Goal: Task Accomplishment & Management: Complete application form

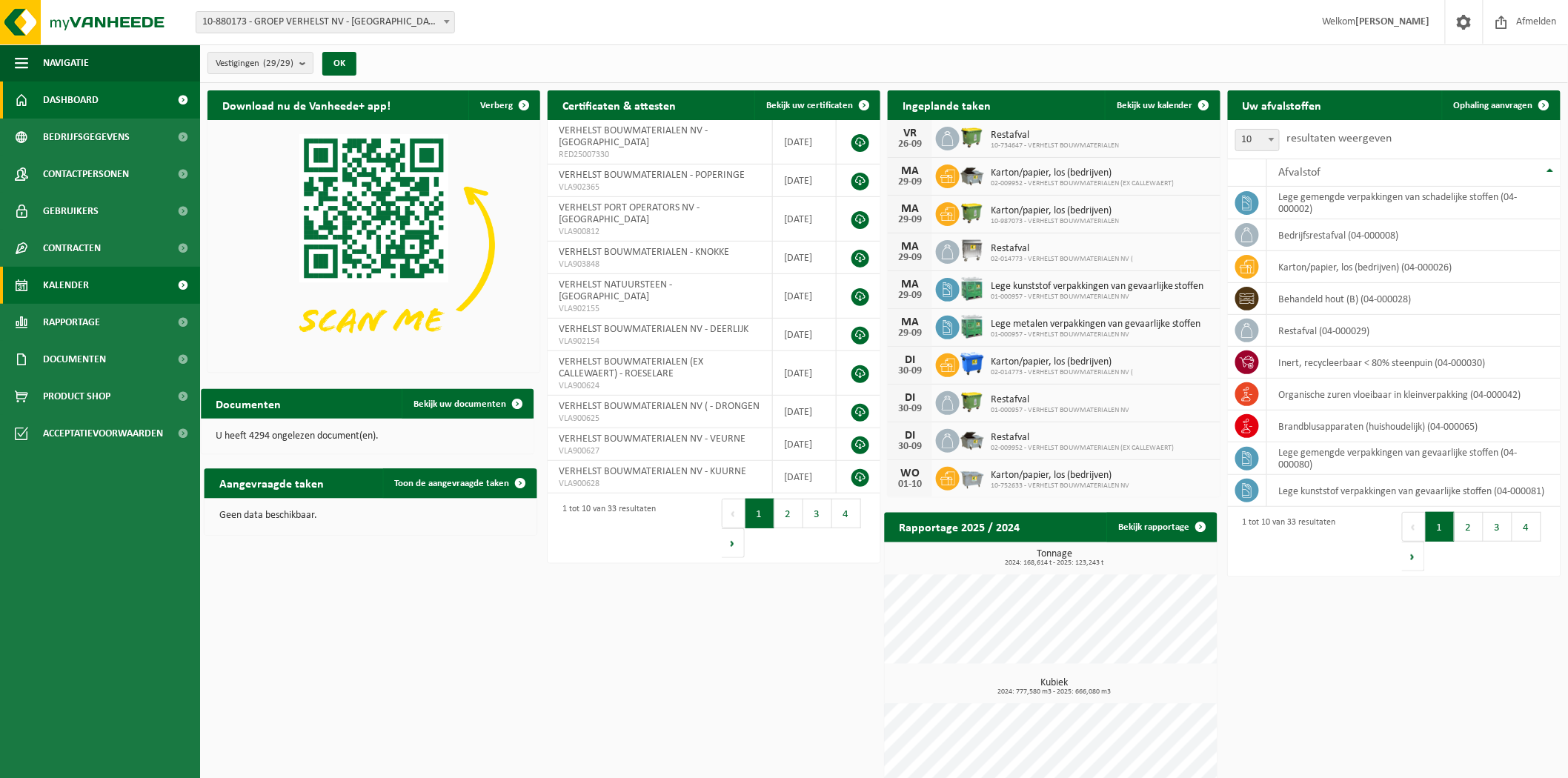
click at [102, 297] on link "Kalender" at bounding box center [100, 286] width 200 height 37
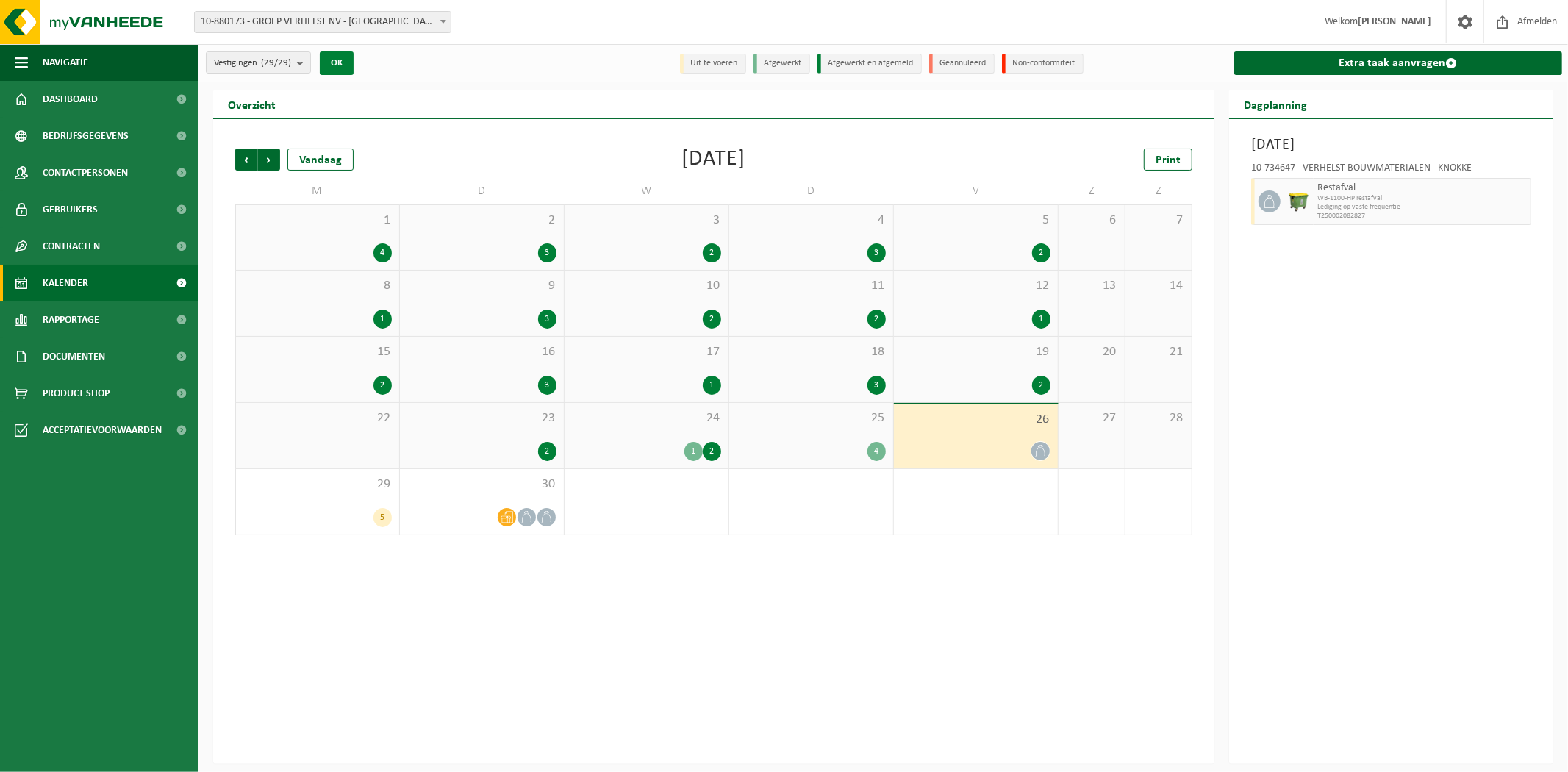
click at [339, 68] on button "OK" at bounding box center [337, 63] width 34 height 24
click at [1383, 52] on link "Extra taak aanvragen" at bounding box center [1398, 63] width 328 height 24
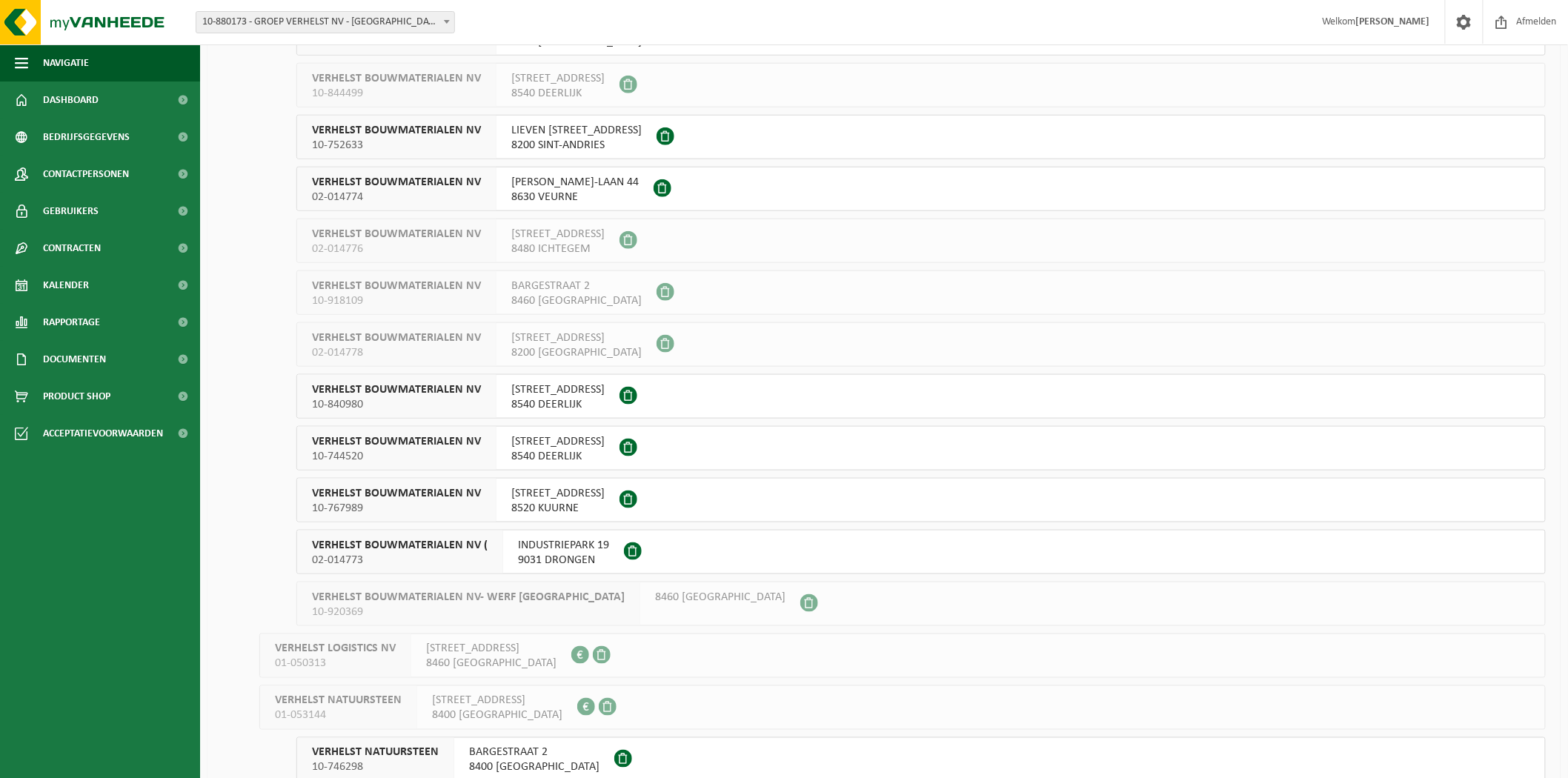
scroll to position [549, 0]
click at [659, 492] on button "VERHELST BOUWMATERIALEN NV 10-767989 RINGLAAN 26 B 8520 KUURNE" at bounding box center [920, 500] width 1249 height 44
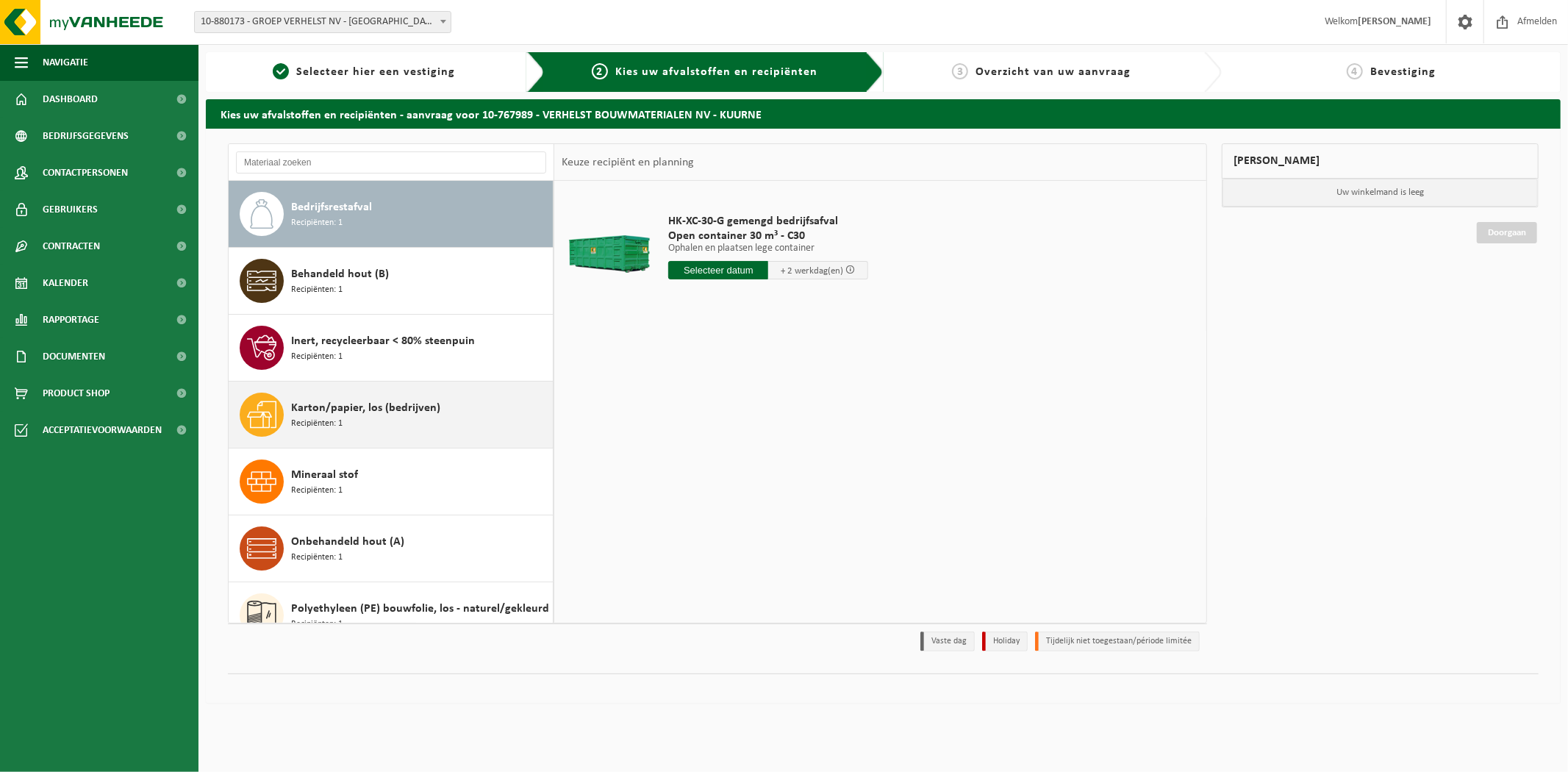
click at [453, 423] on div "Karton/papier, los (bedrijven) Recipiënten: 1" at bounding box center [420, 415] width 258 height 44
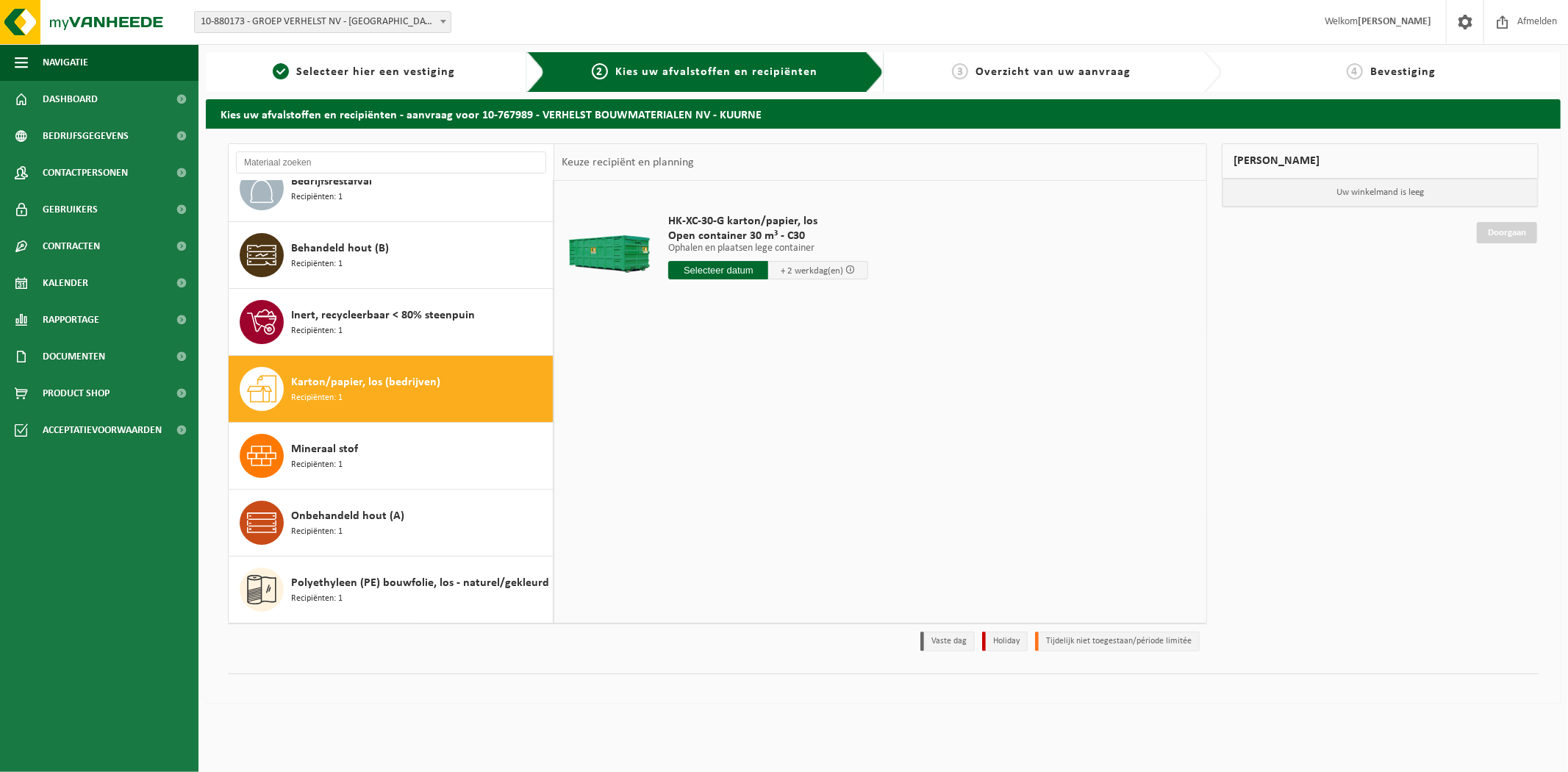
click at [703, 278] on input "text" at bounding box center [718, 270] width 100 height 18
click at [681, 449] on div "29" at bounding box center [682, 447] width 25 height 24
type input "Van 2025-09-29"
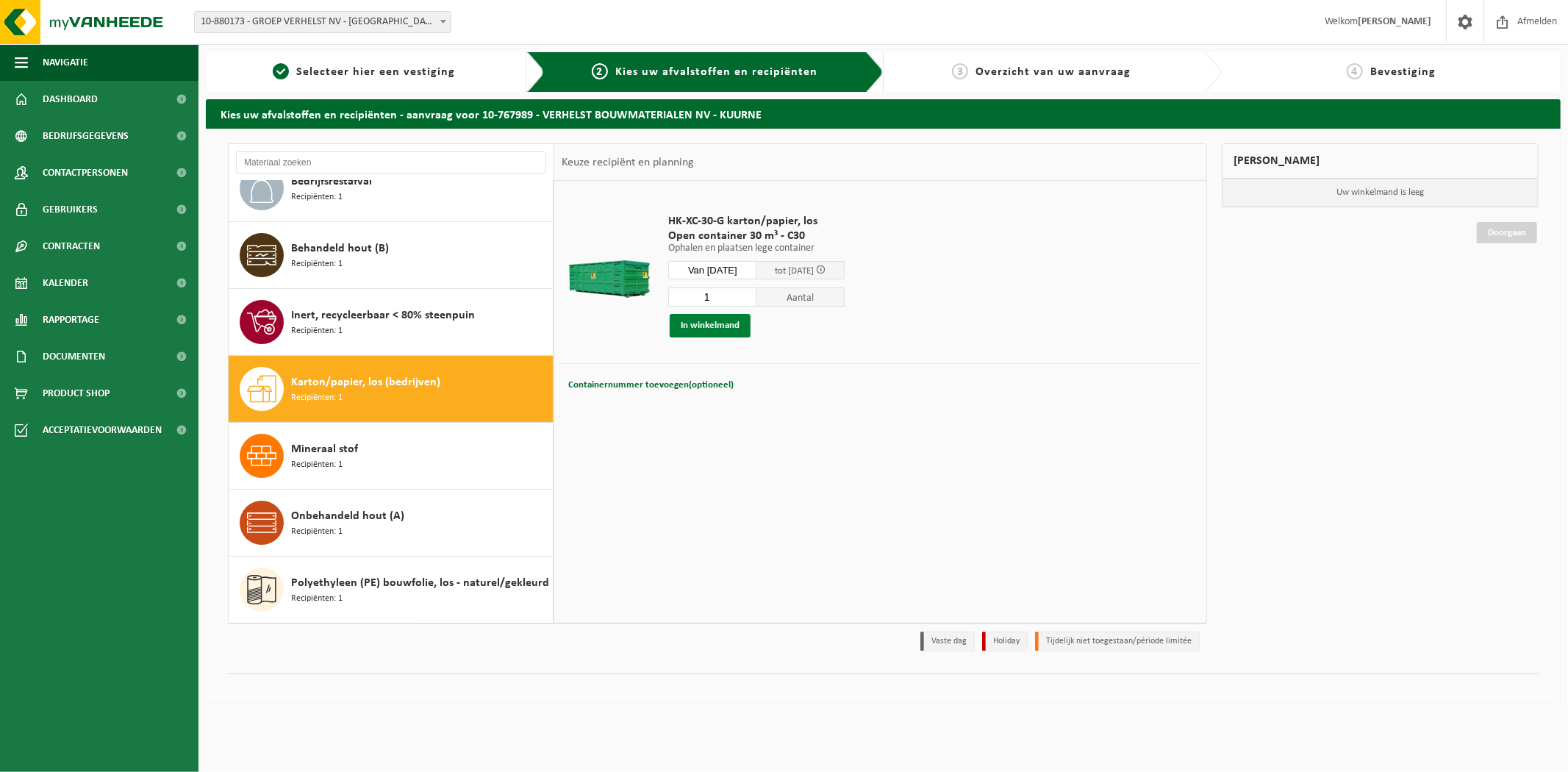
click at [722, 326] on button "In winkelmand" at bounding box center [710, 325] width 81 height 24
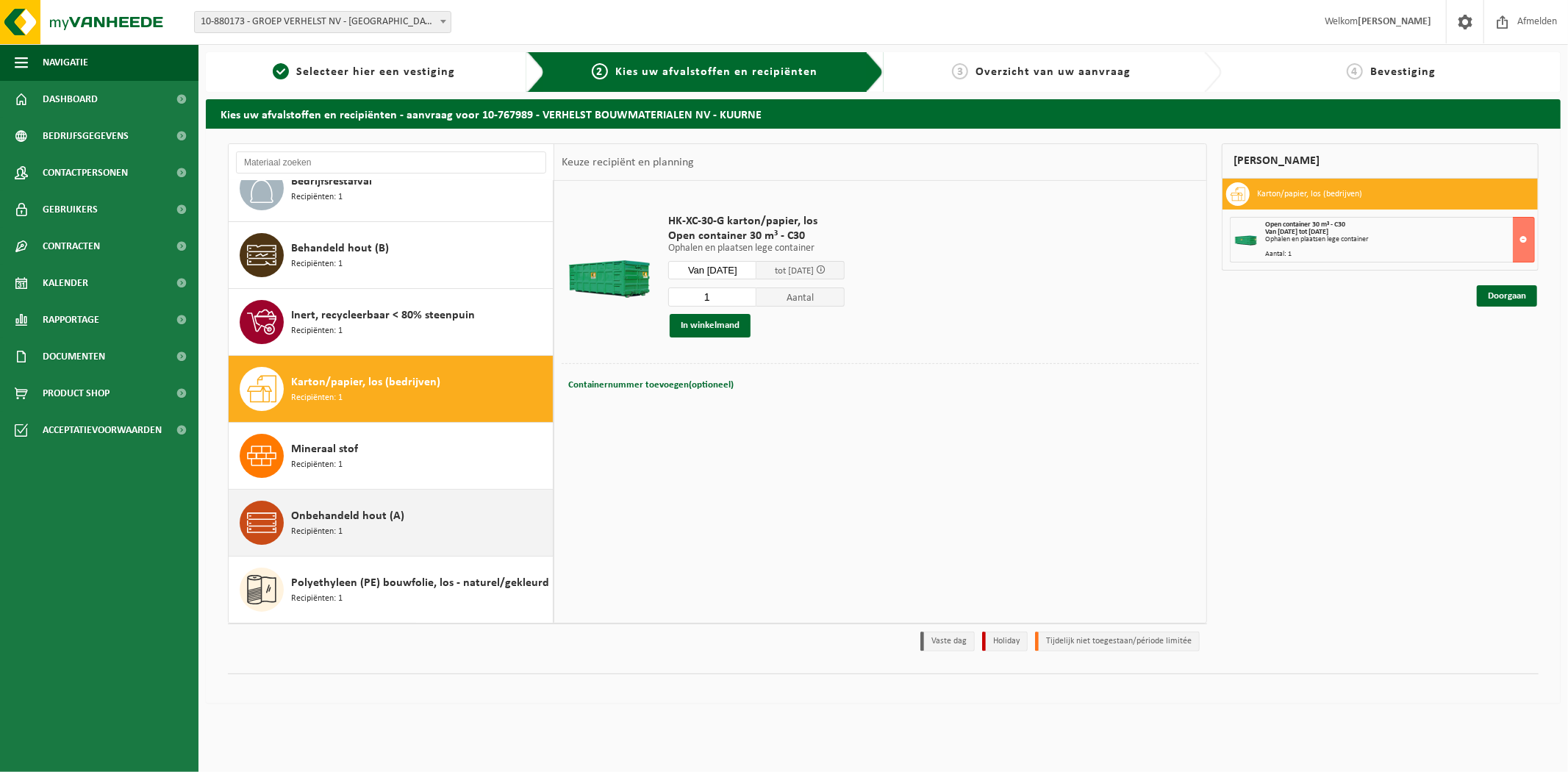
click at [380, 520] on span "Onbehandeld hout (A)" at bounding box center [347, 516] width 113 height 18
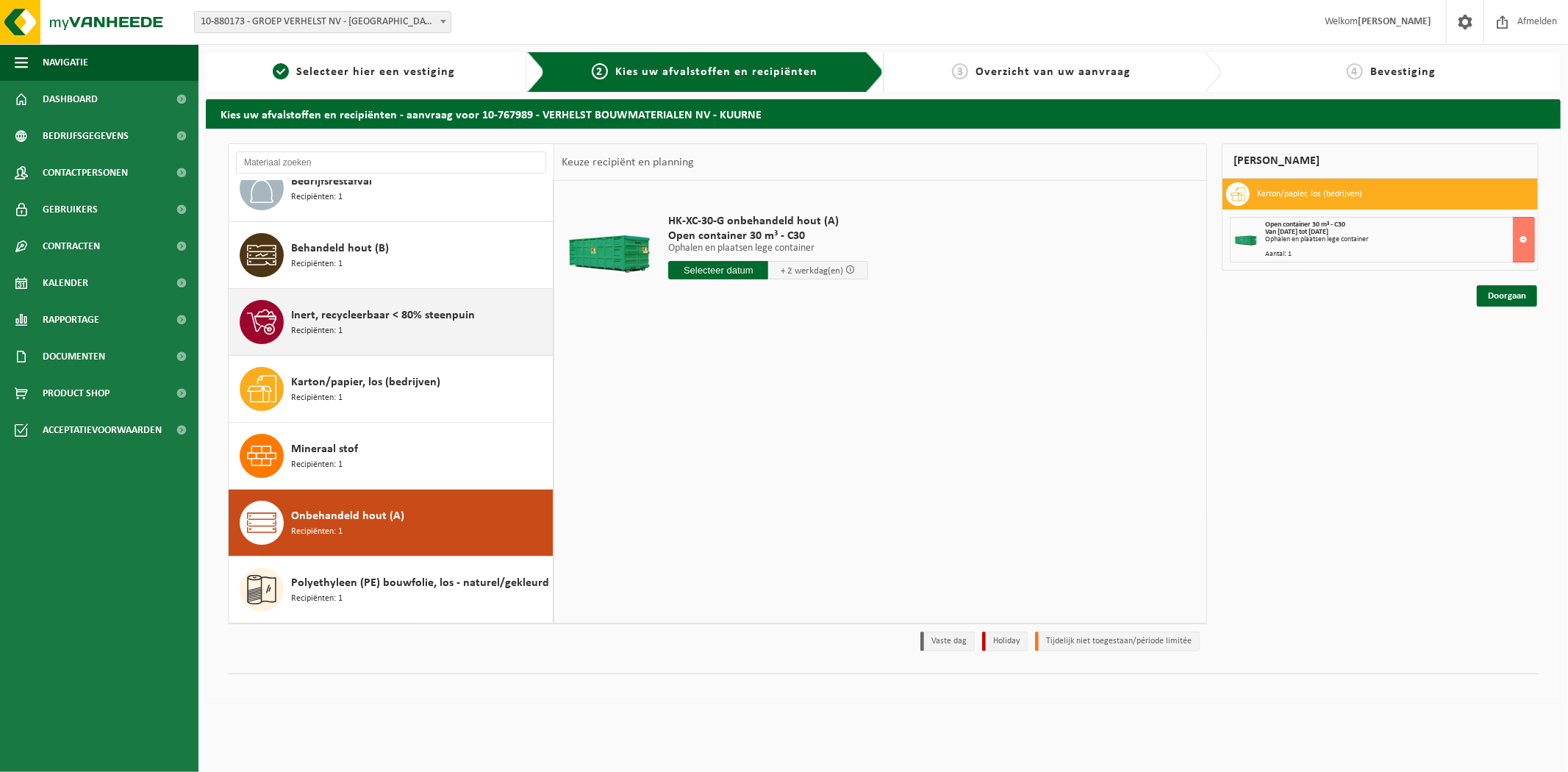
scroll to position [0, 0]
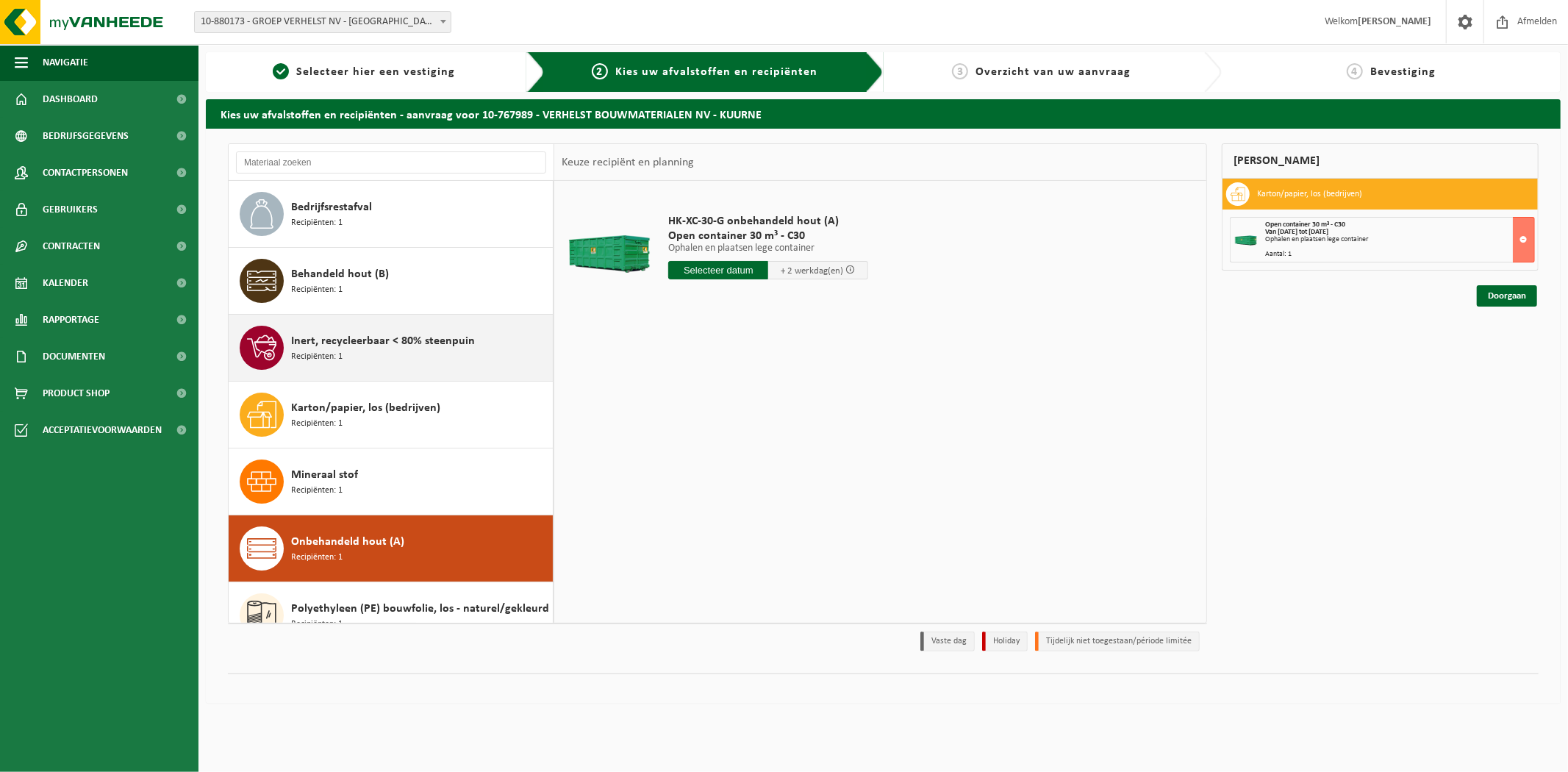
click at [412, 302] on div "Behandeld hout (B) Recipiënten: 1" at bounding box center [420, 281] width 258 height 44
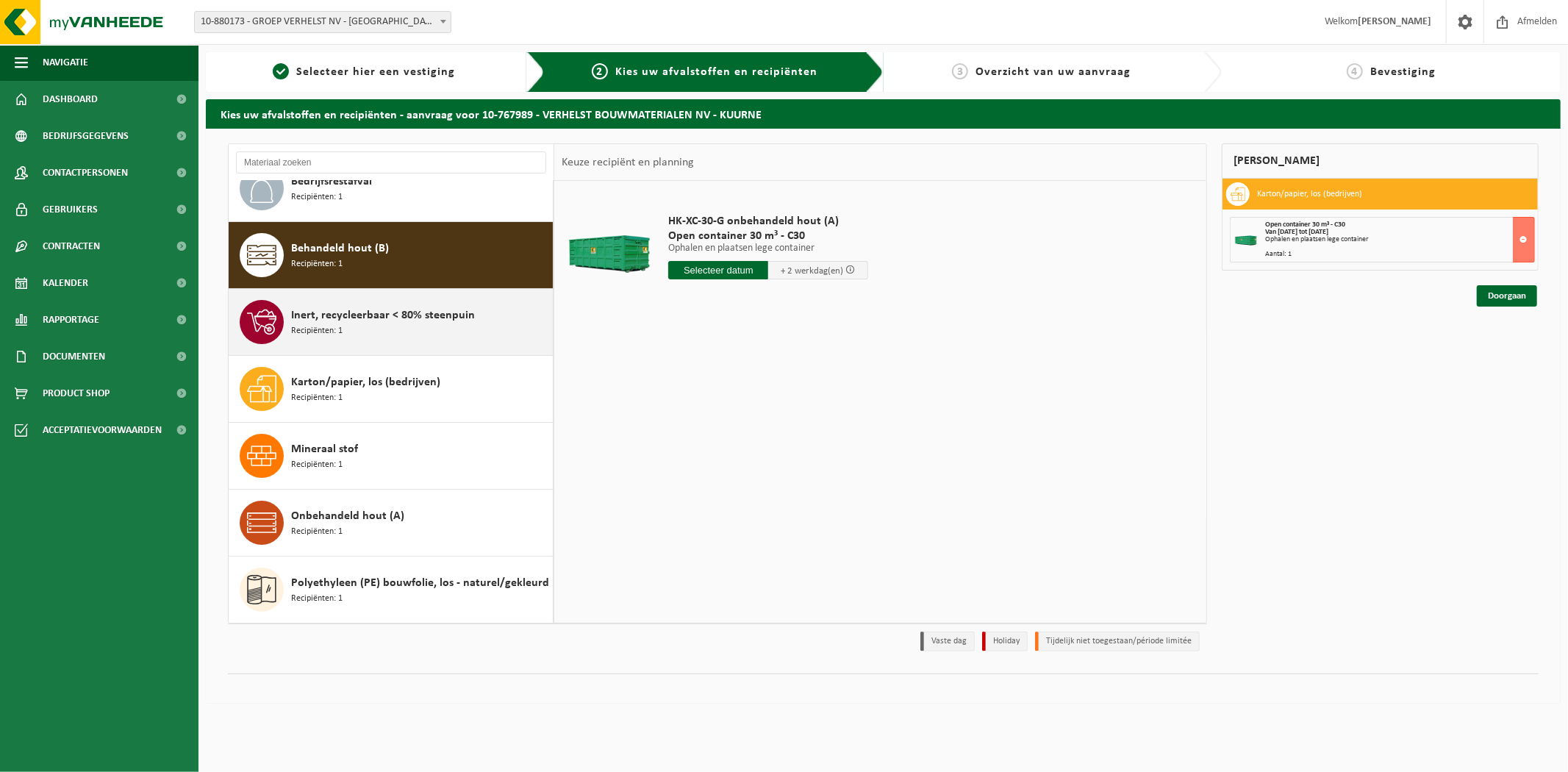
scroll to position [25, 0]
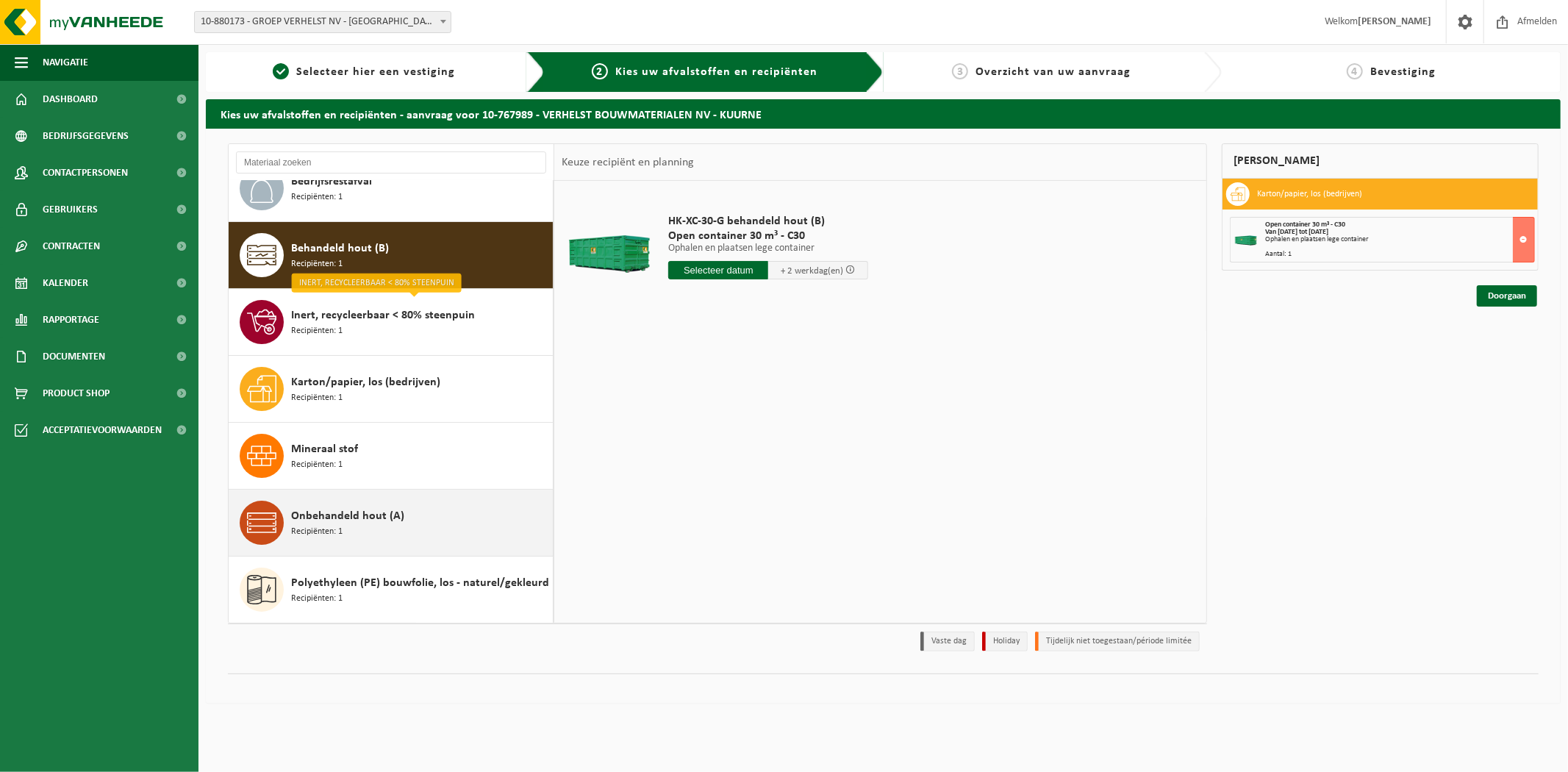
click at [399, 538] on div "Onbehandeld hout (A) Recipiënten: 1" at bounding box center [420, 523] width 258 height 44
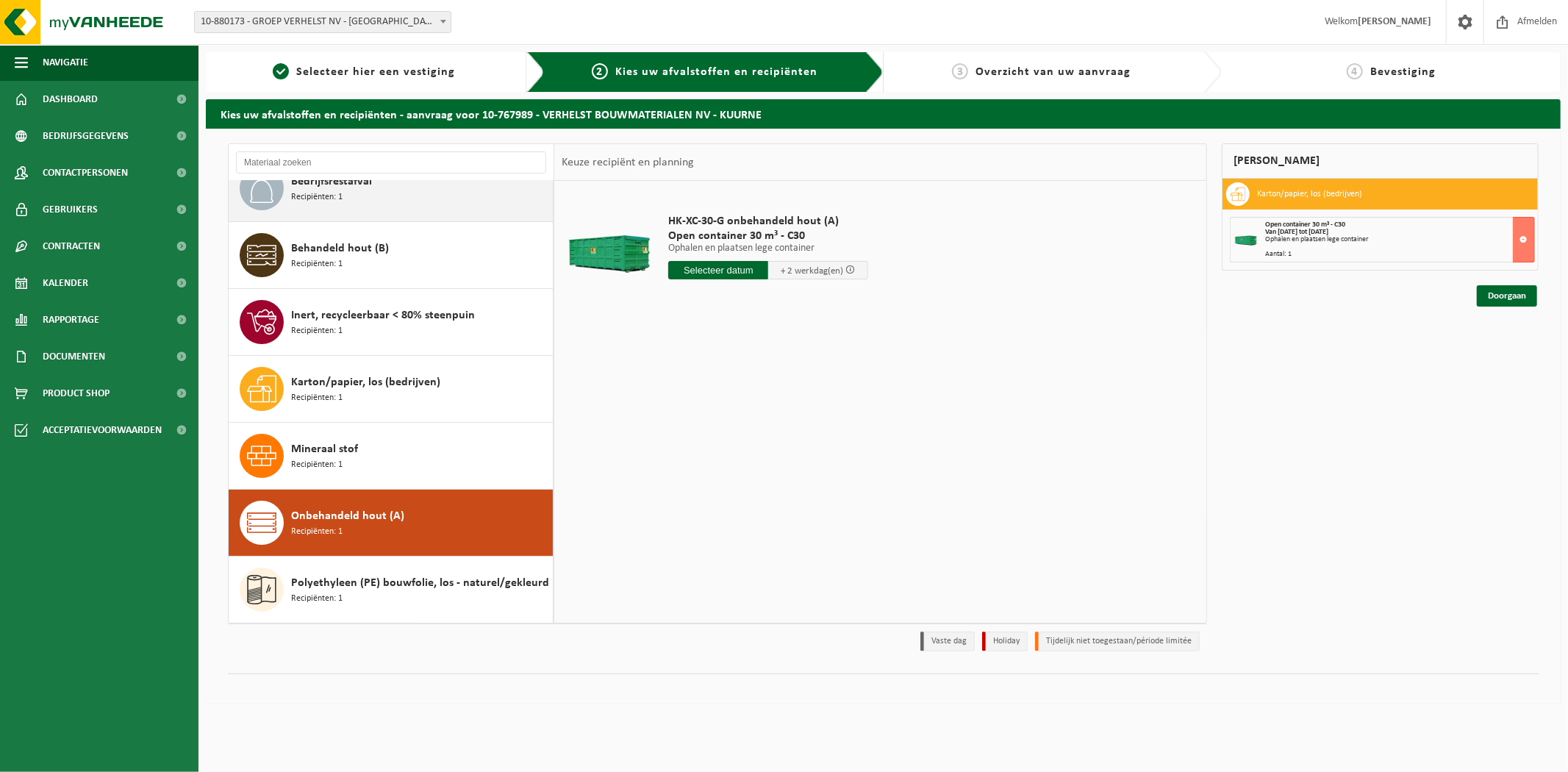
click at [416, 203] on div "Bedrijfsrestafval Recipiënten: 1" at bounding box center [420, 188] width 258 height 44
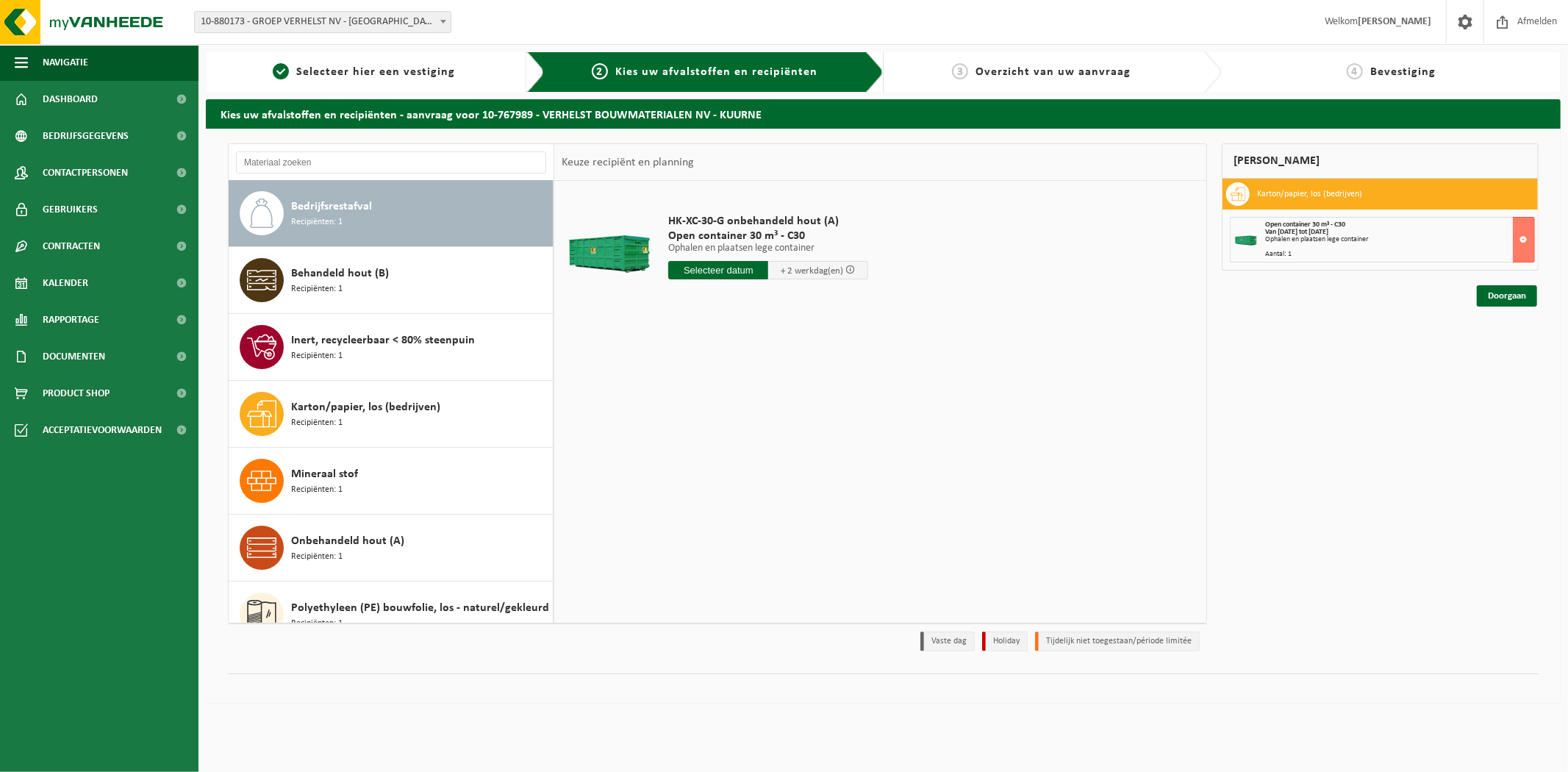
scroll to position [0, 0]
click at [716, 268] on input "text" at bounding box center [718, 270] width 100 height 18
click at [680, 442] on div "29" at bounding box center [682, 447] width 25 height 24
type input "Van 2025-09-29"
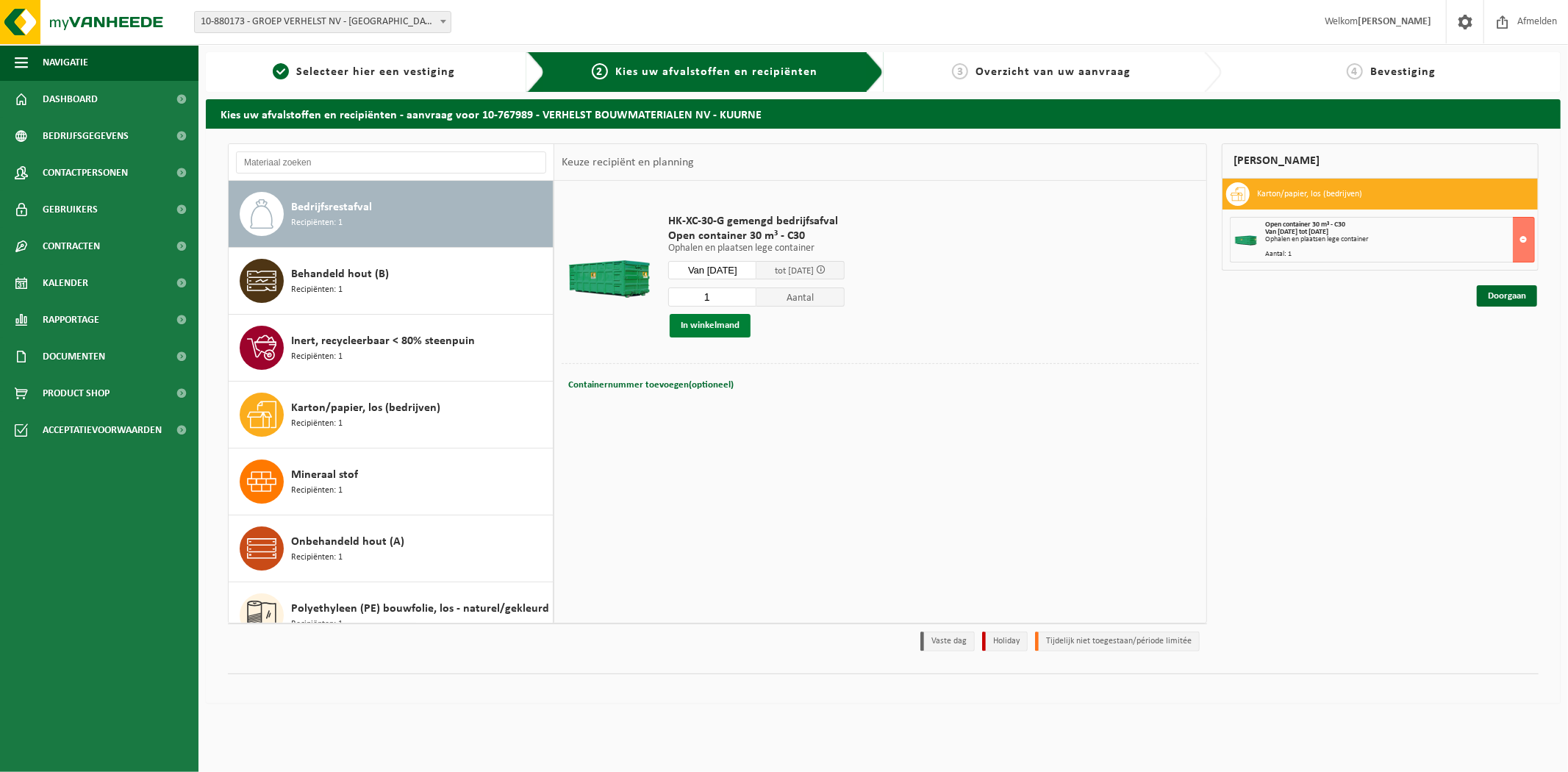
click at [707, 334] on button "In winkelmand" at bounding box center [710, 325] width 81 height 24
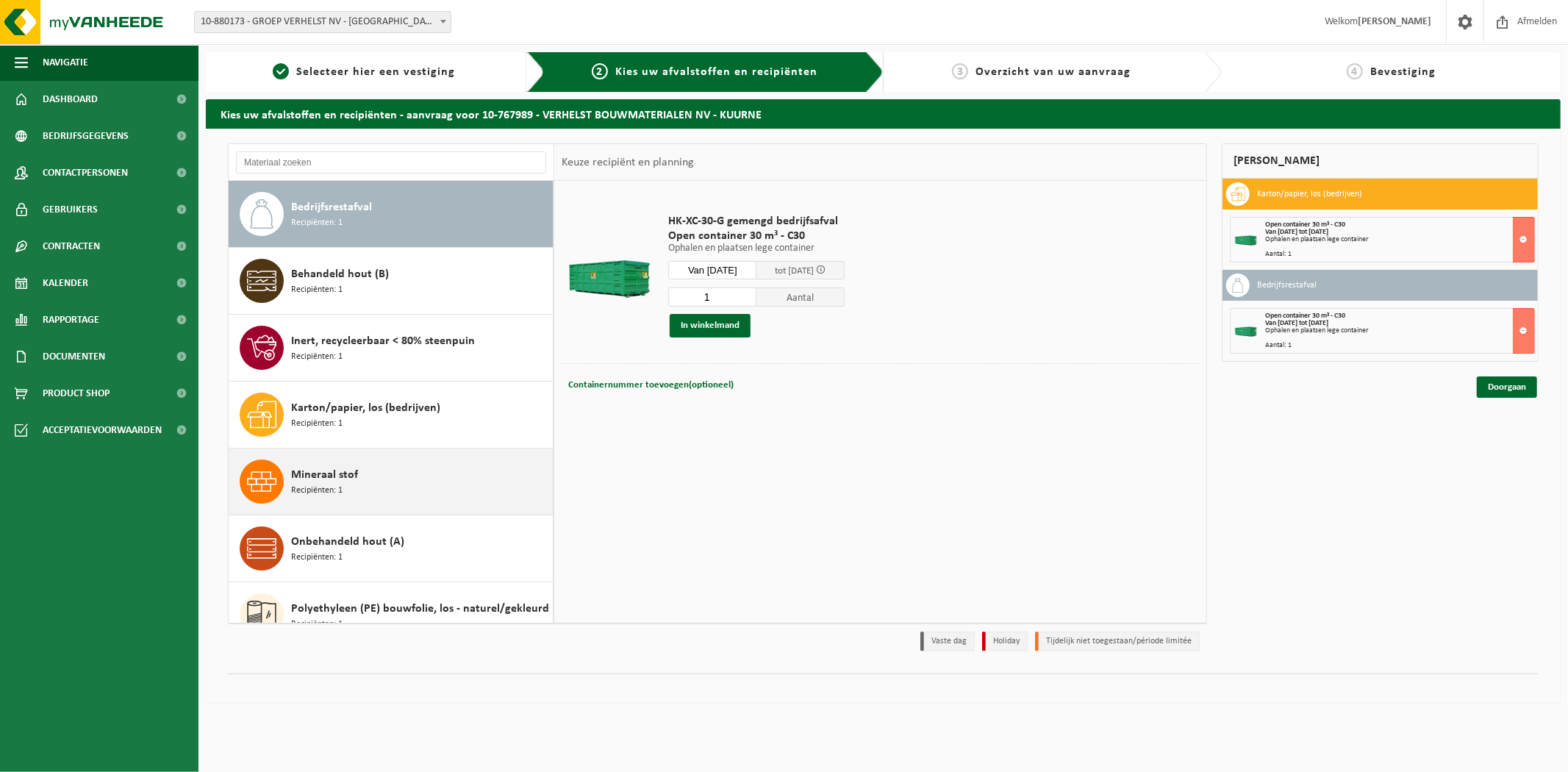
scroll to position [25, 0]
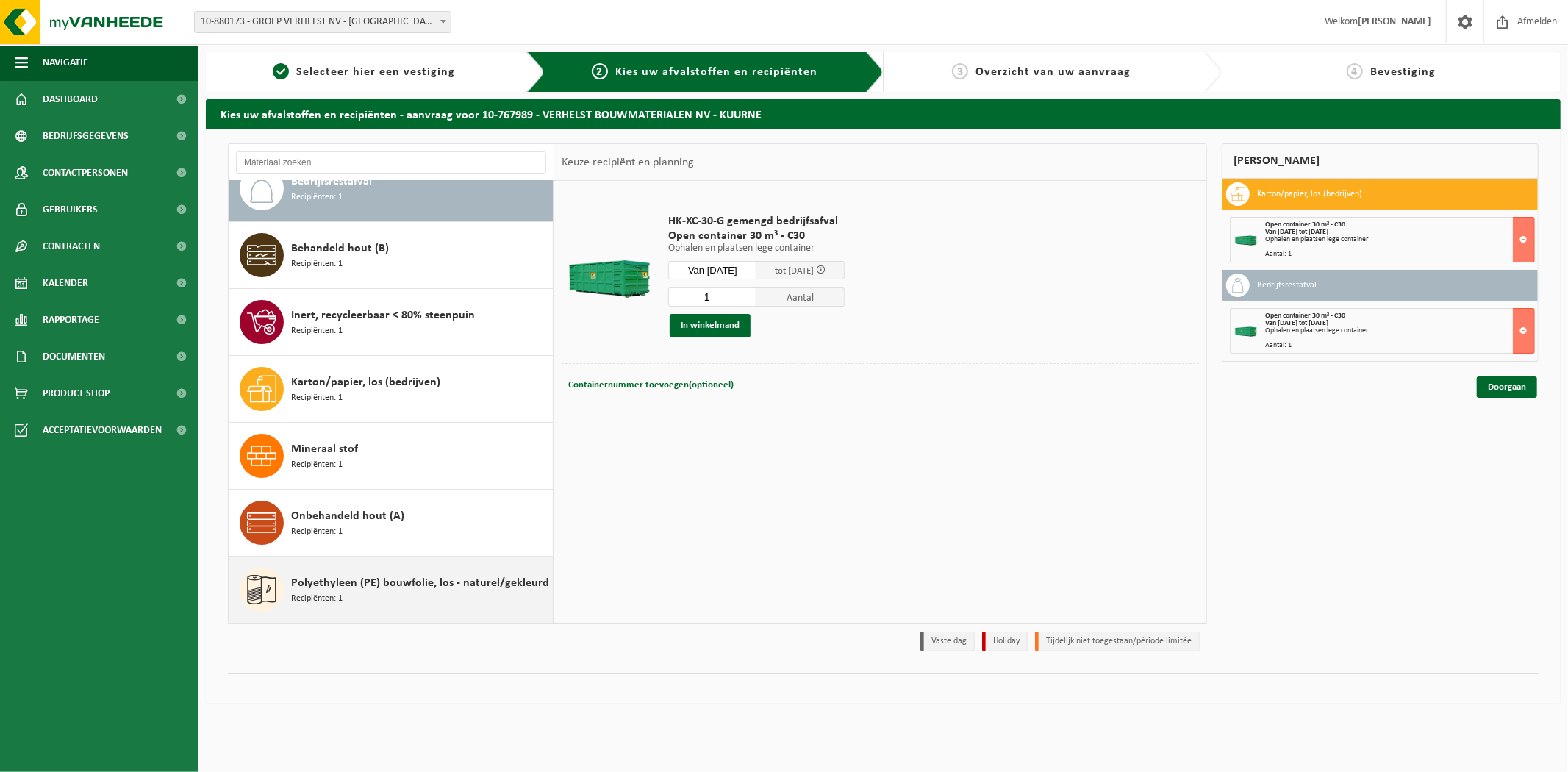
click at [384, 575] on span "Polyethyleen (PE) bouwfolie, los - naturel/gekleurd" at bounding box center [420, 583] width 258 height 18
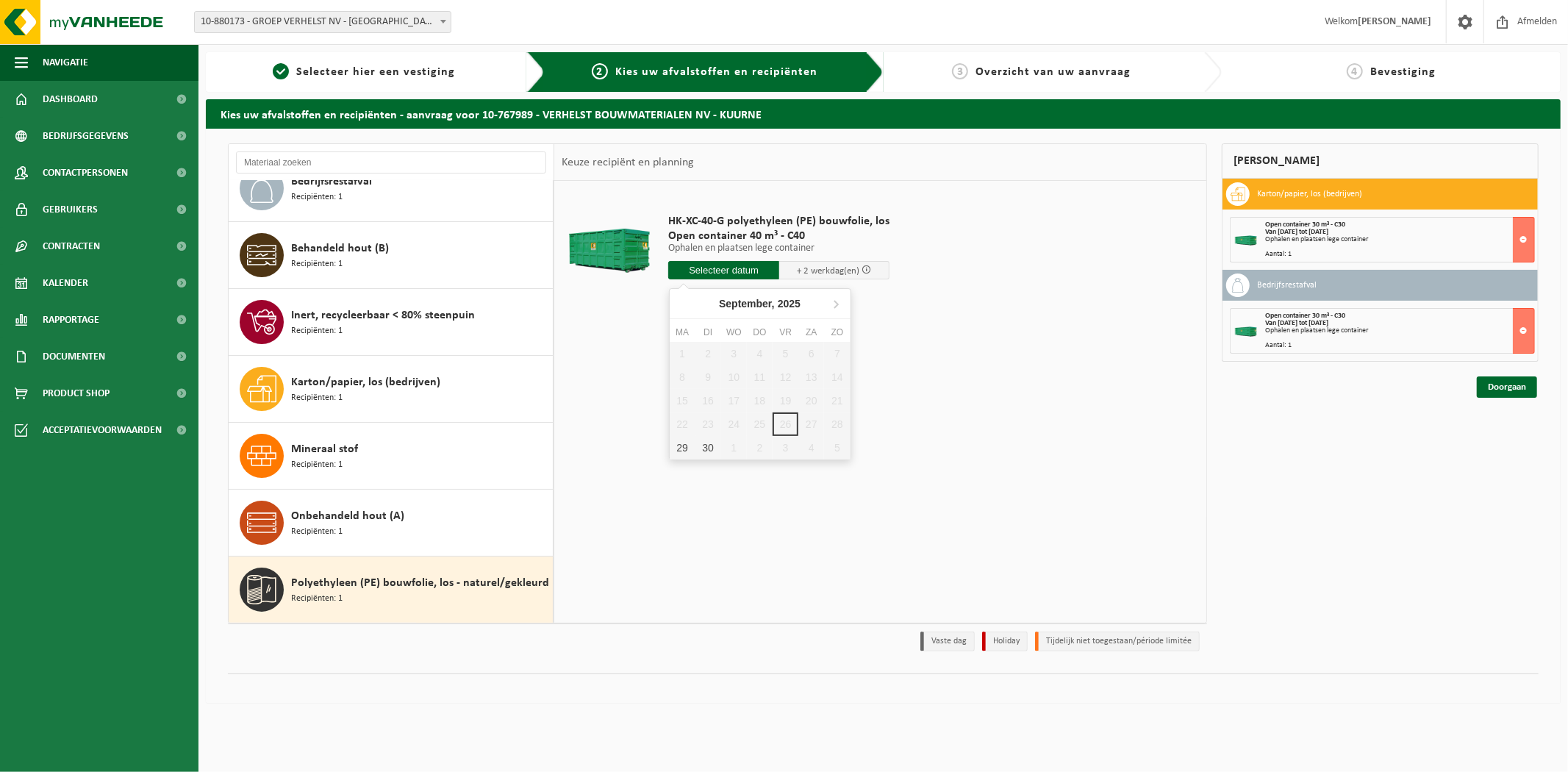
click at [714, 273] on input "text" at bounding box center [723, 270] width 111 height 18
click at [685, 442] on div "29" at bounding box center [682, 447] width 25 height 24
type input "Van 2025-09-29"
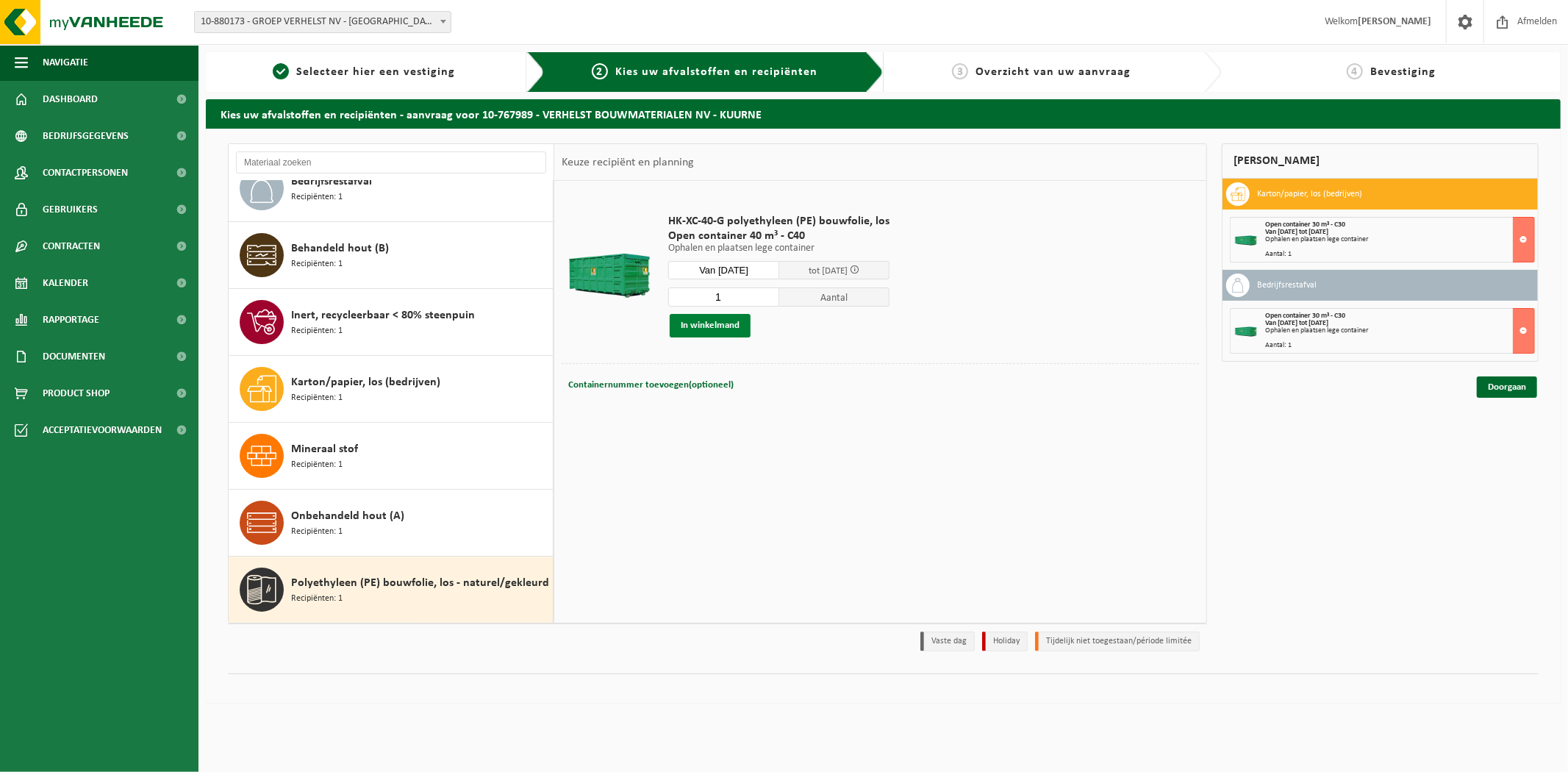
click at [704, 325] on button "In winkelmand" at bounding box center [710, 325] width 81 height 24
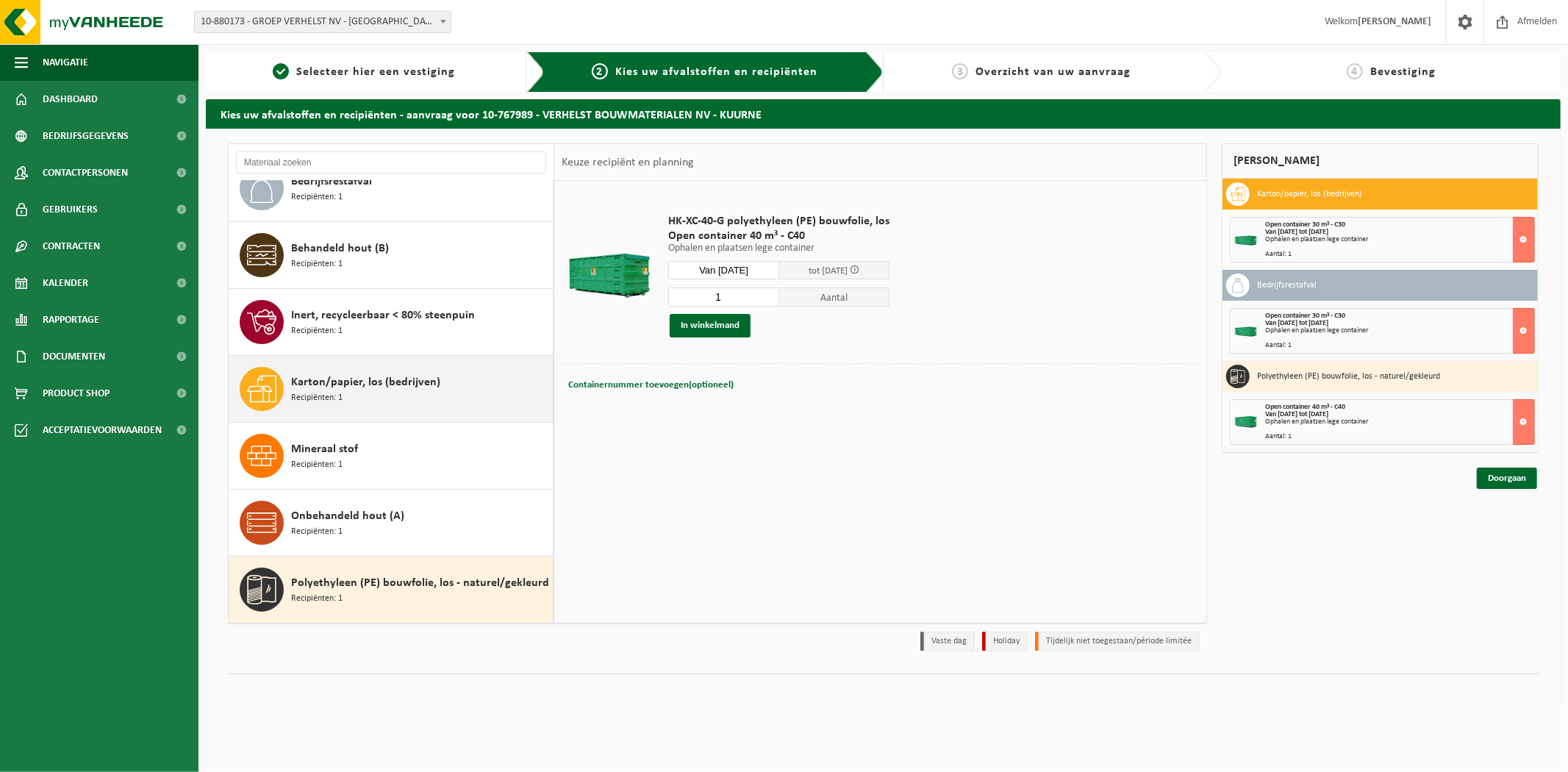
scroll to position [0, 0]
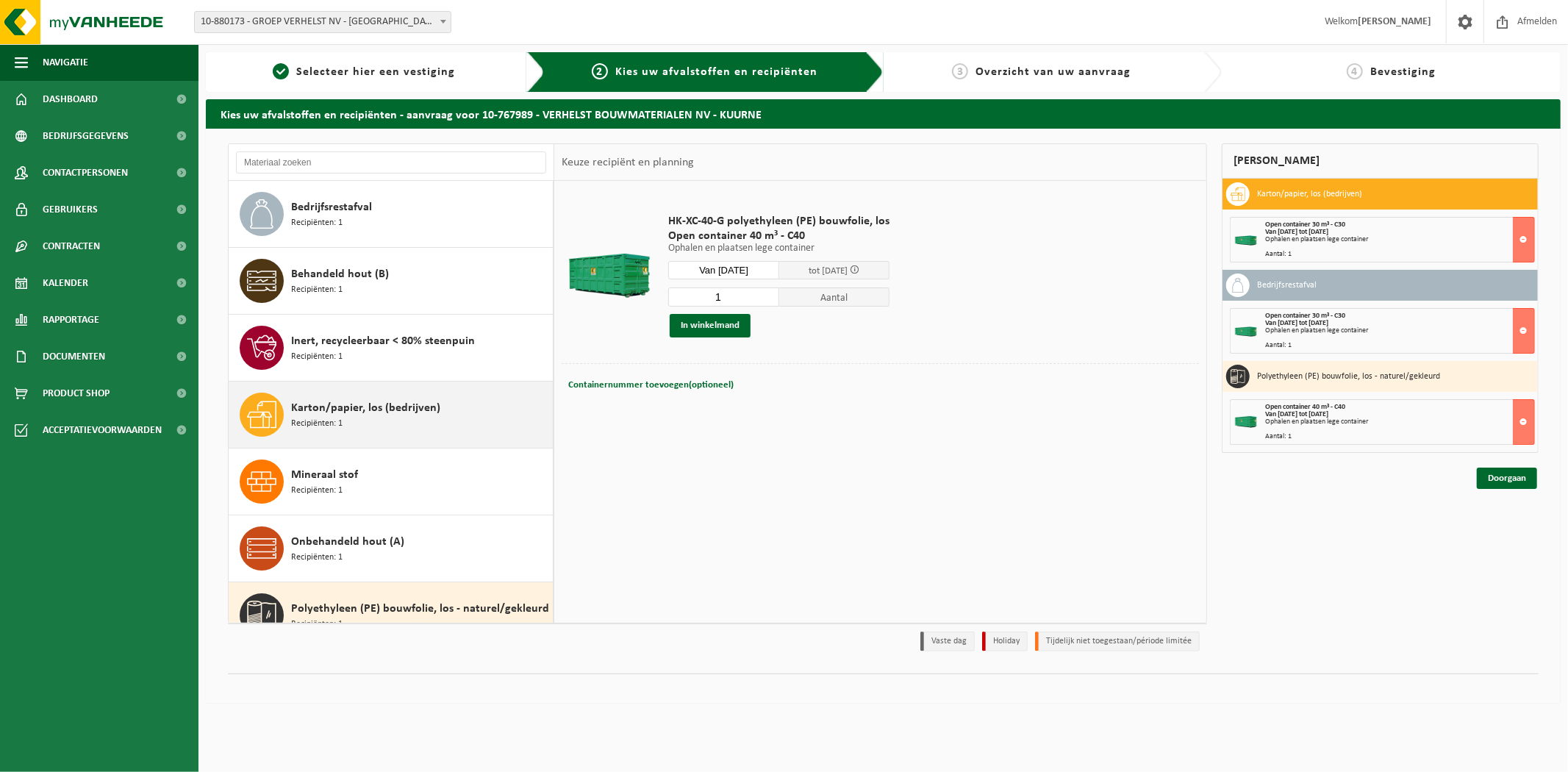
click at [434, 407] on span "Karton/papier, los (bedrijven)" at bounding box center [366, 408] width 149 height 18
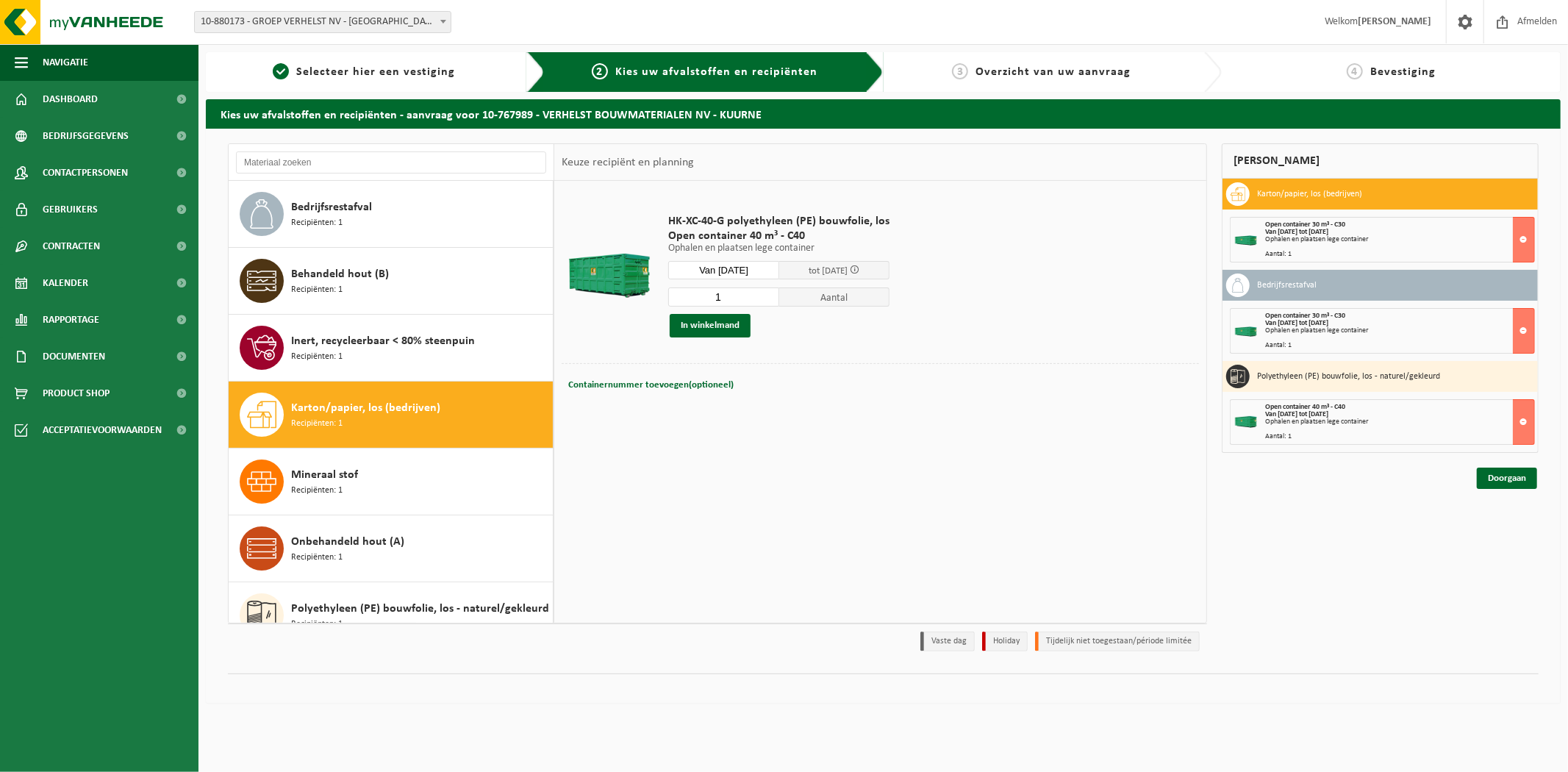
scroll to position [25, 0]
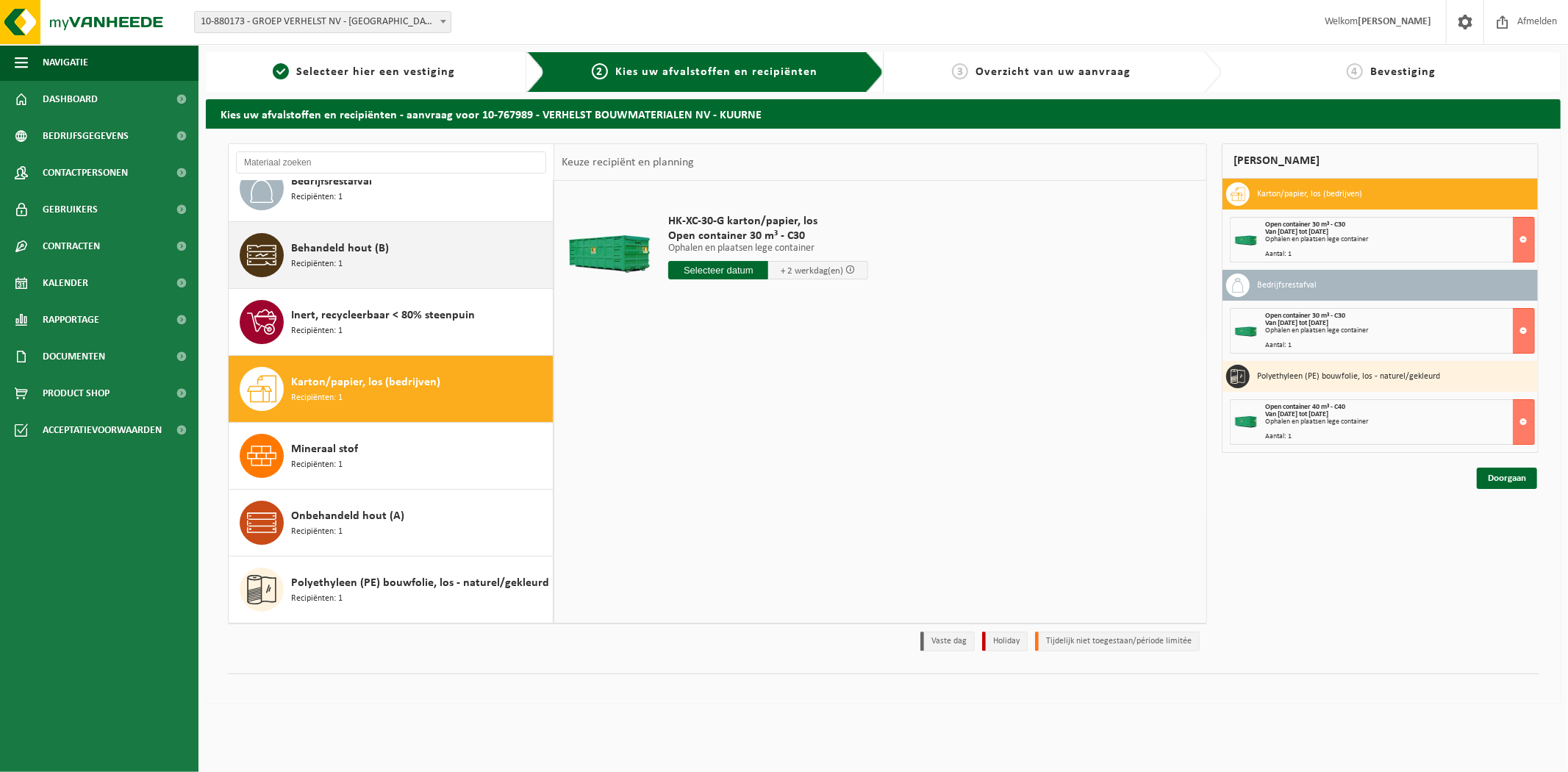
click at [422, 261] on div "Behandeld hout (B) Recipiënten: 1" at bounding box center [420, 255] width 258 height 44
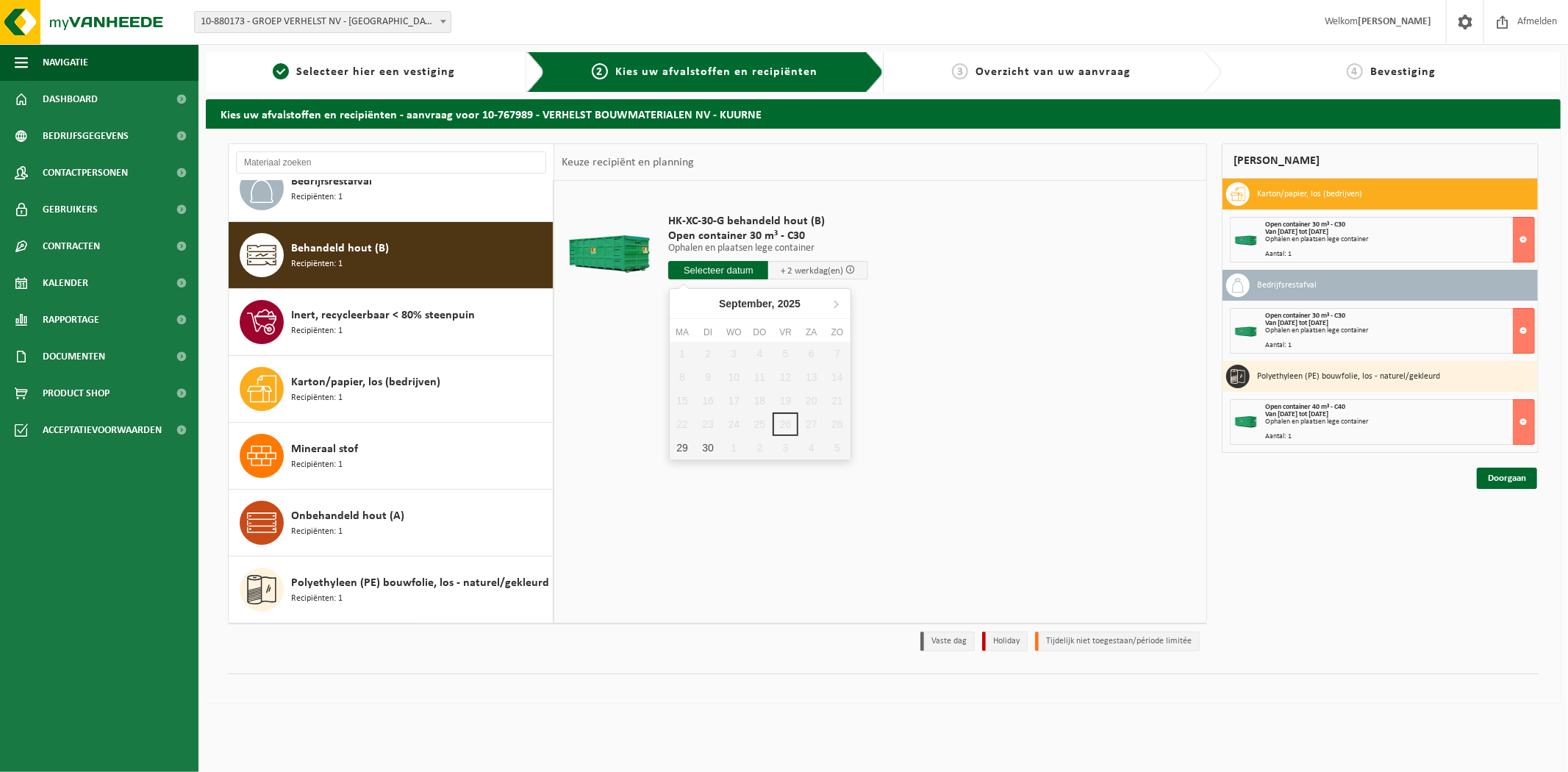
click at [691, 275] on input "text" at bounding box center [718, 270] width 100 height 18
click at [681, 451] on div "29" at bounding box center [682, 447] width 25 height 24
type input "Van 2025-09-29"
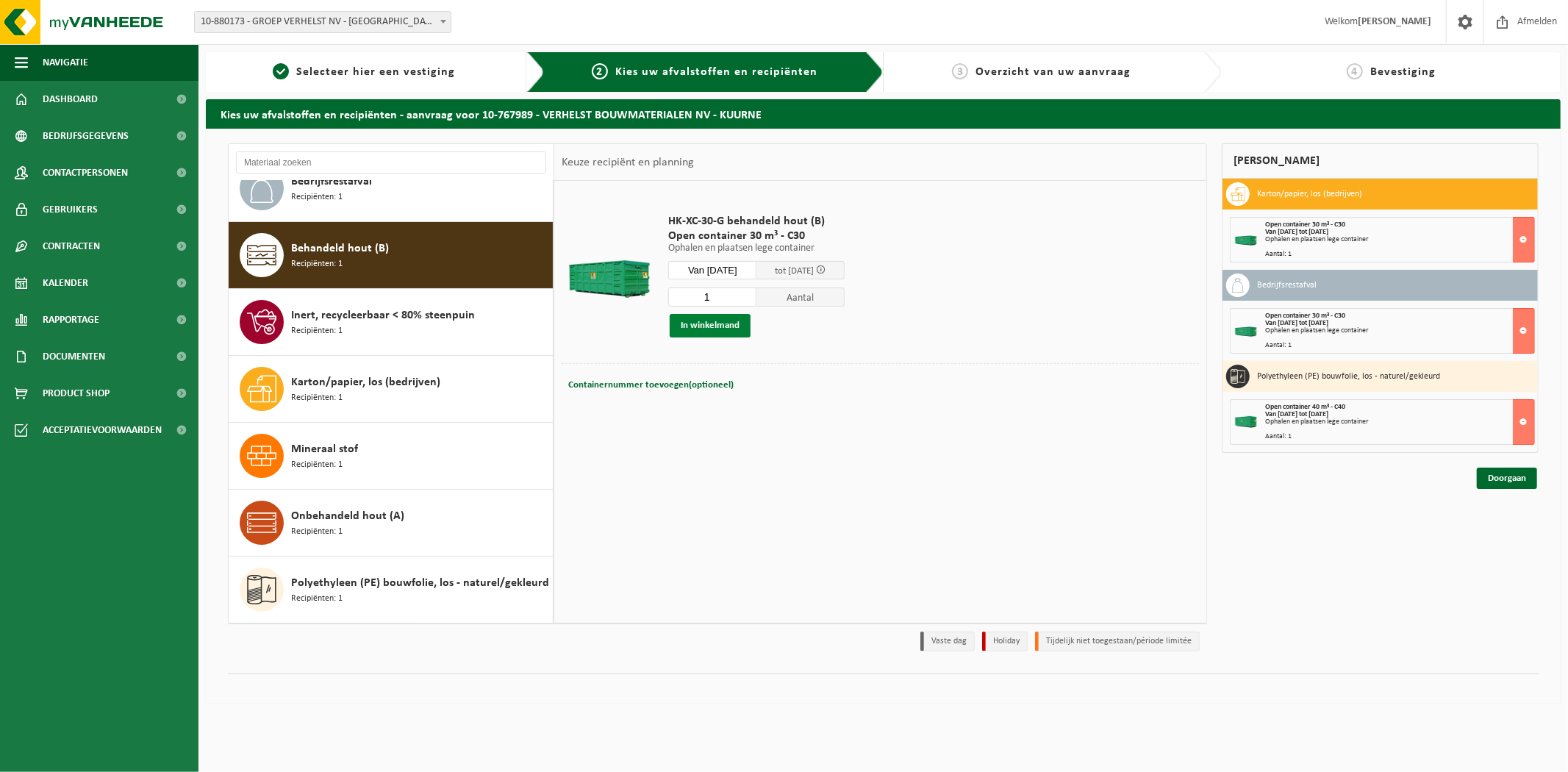
click at [731, 326] on button "In winkelmand" at bounding box center [710, 325] width 81 height 24
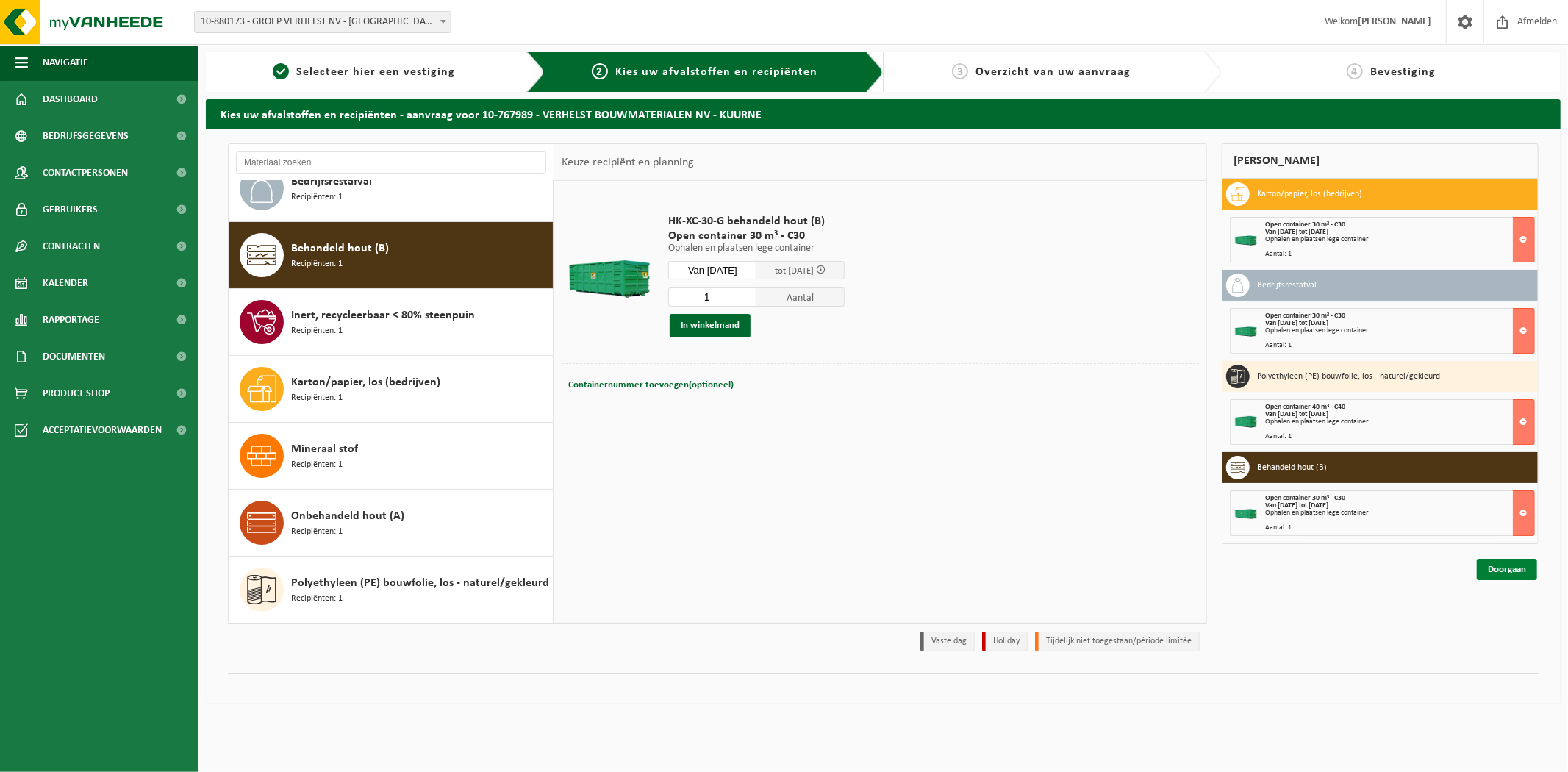
click at [1513, 574] on link "Doorgaan" at bounding box center [1507, 569] width 61 height 21
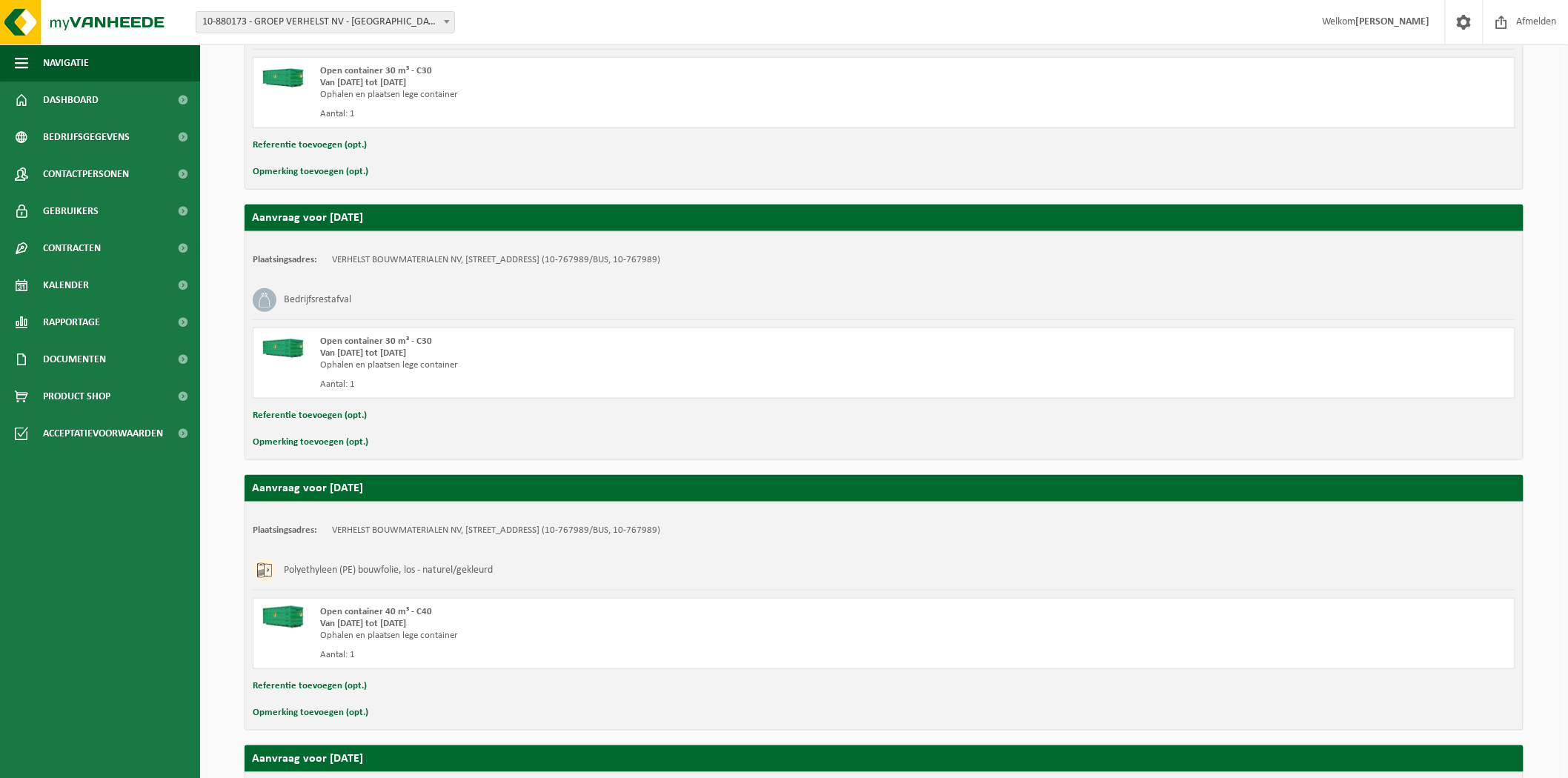
scroll to position [671, 0]
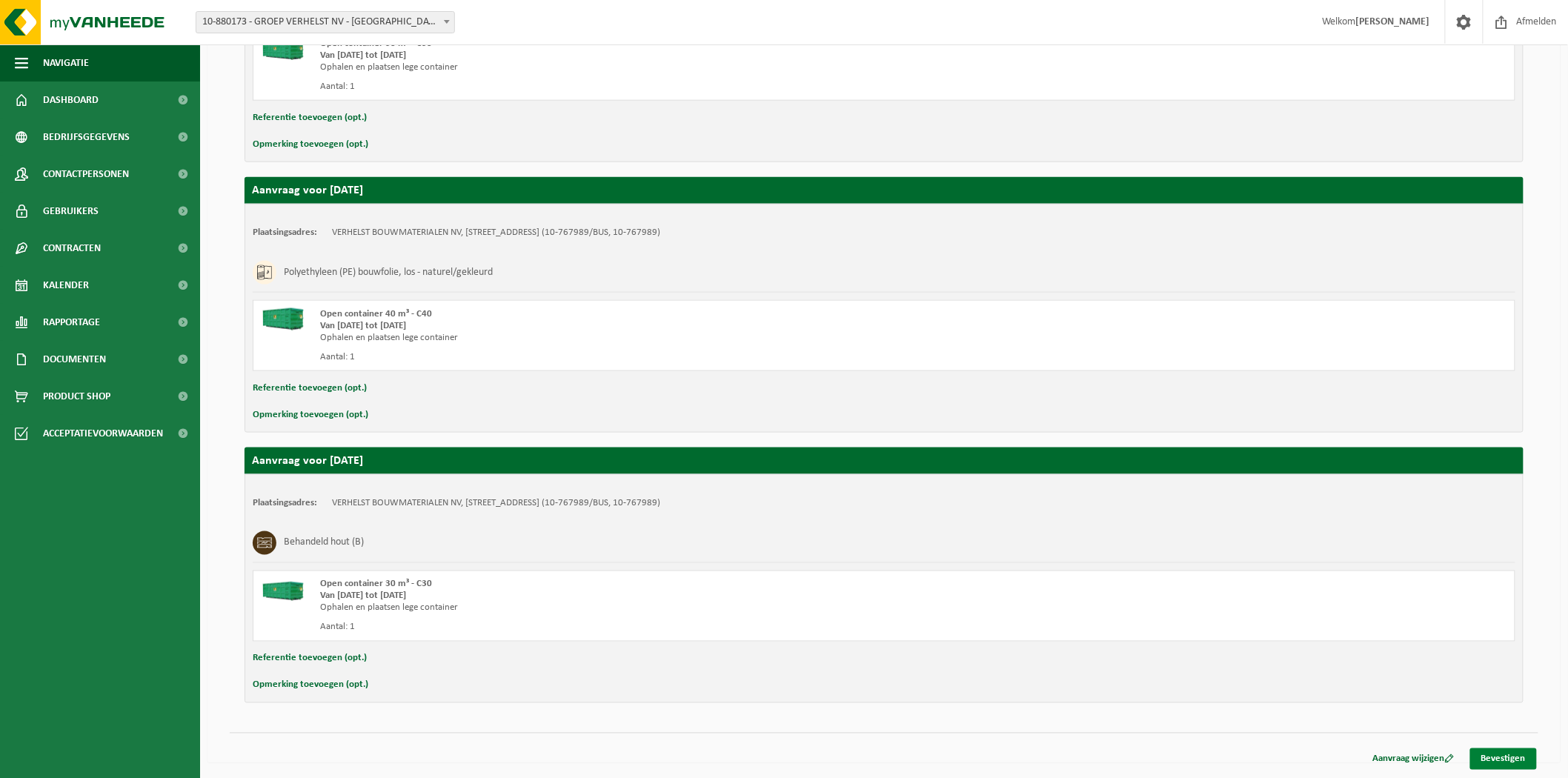
click at [1509, 759] on link "Bevestigen" at bounding box center [1503, 759] width 66 height 21
